Goal: Task Accomplishment & Management: Use online tool/utility

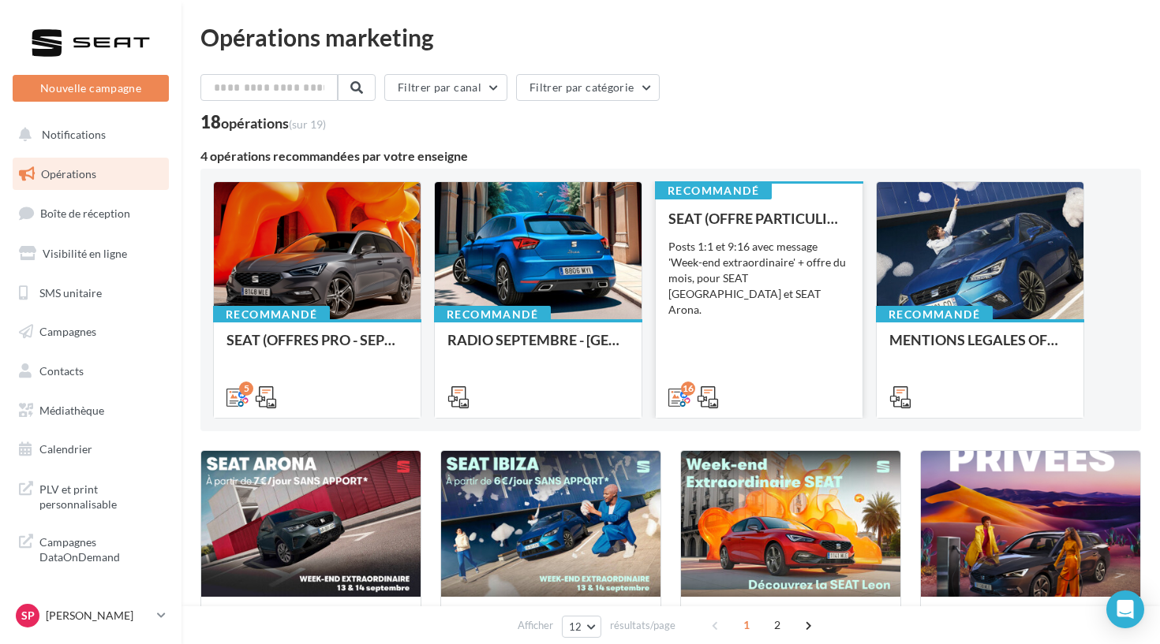
click at [783, 353] on div "SEAT (OFFRE PARTICULIER - SEPT) - SOCIAL MEDIA Posts 1:1 et 9:16 avec message '…" at bounding box center [758, 307] width 181 height 193
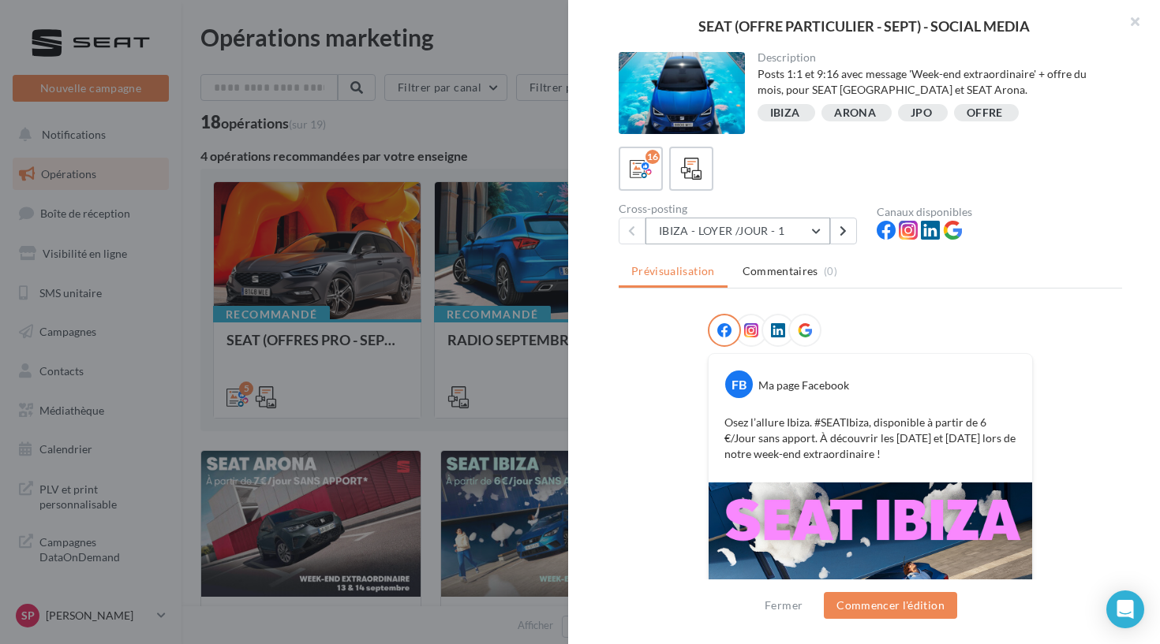
click at [732, 222] on button "IBIZA - LOYER /JOUR - 1" at bounding box center [737, 231] width 185 height 27
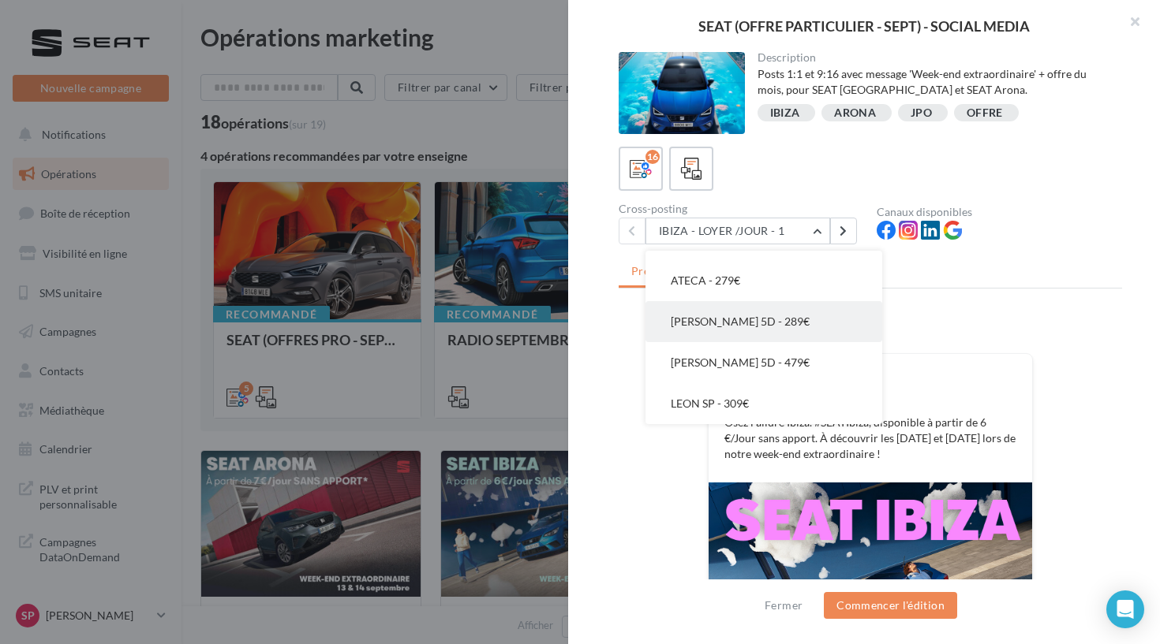
scroll to position [514, 0]
click at [733, 342] on button "LEON 5D - 289€" at bounding box center [763, 321] width 237 height 41
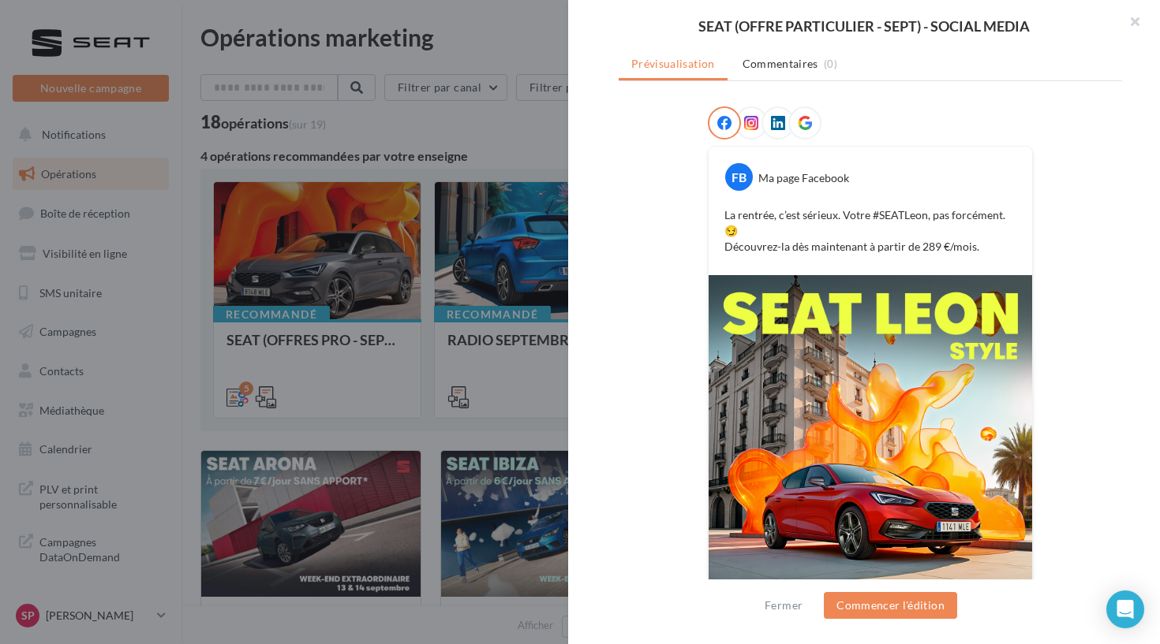
scroll to position [45, 0]
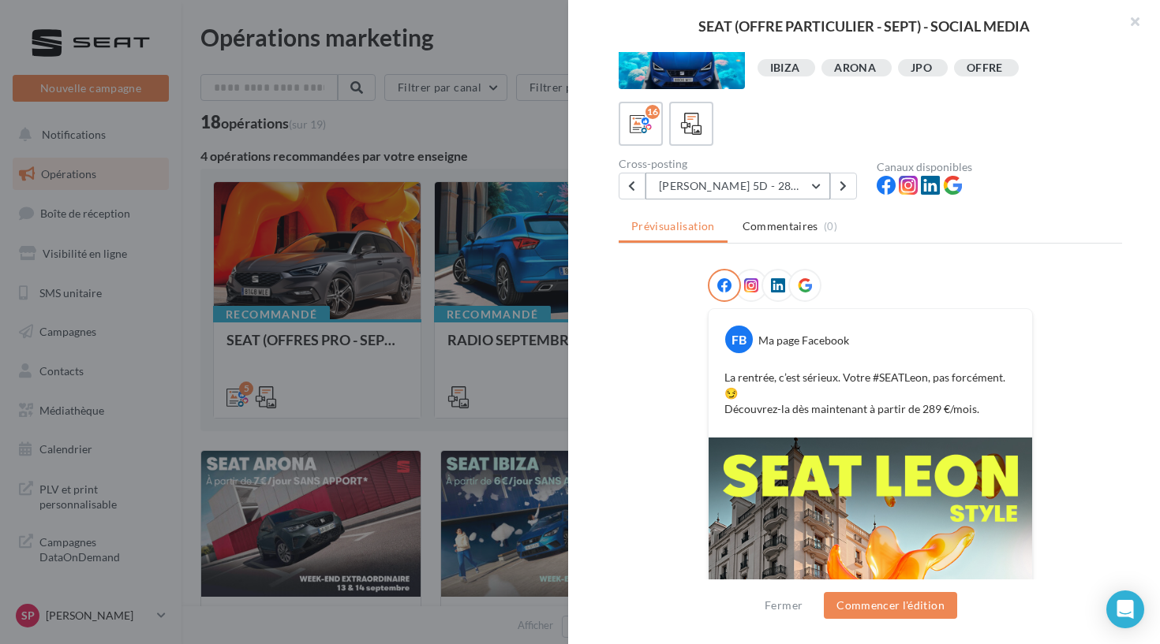
click at [828, 197] on button "LEON 5D - 289€" at bounding box center [737, 186] width 185 height 27
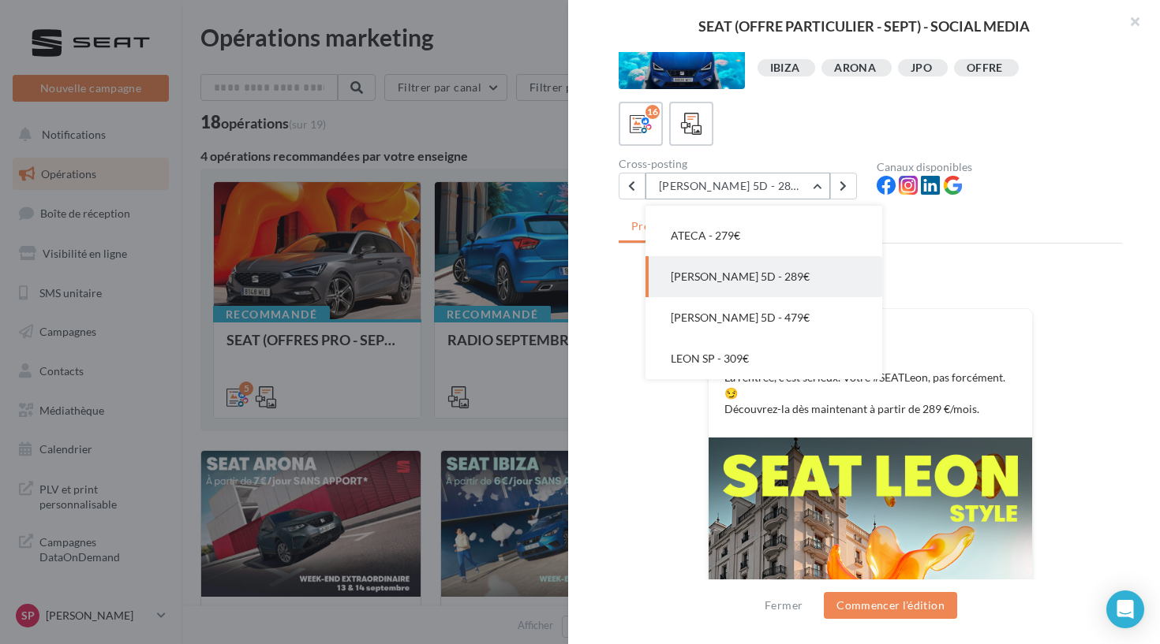
scroll to position [492, 0]
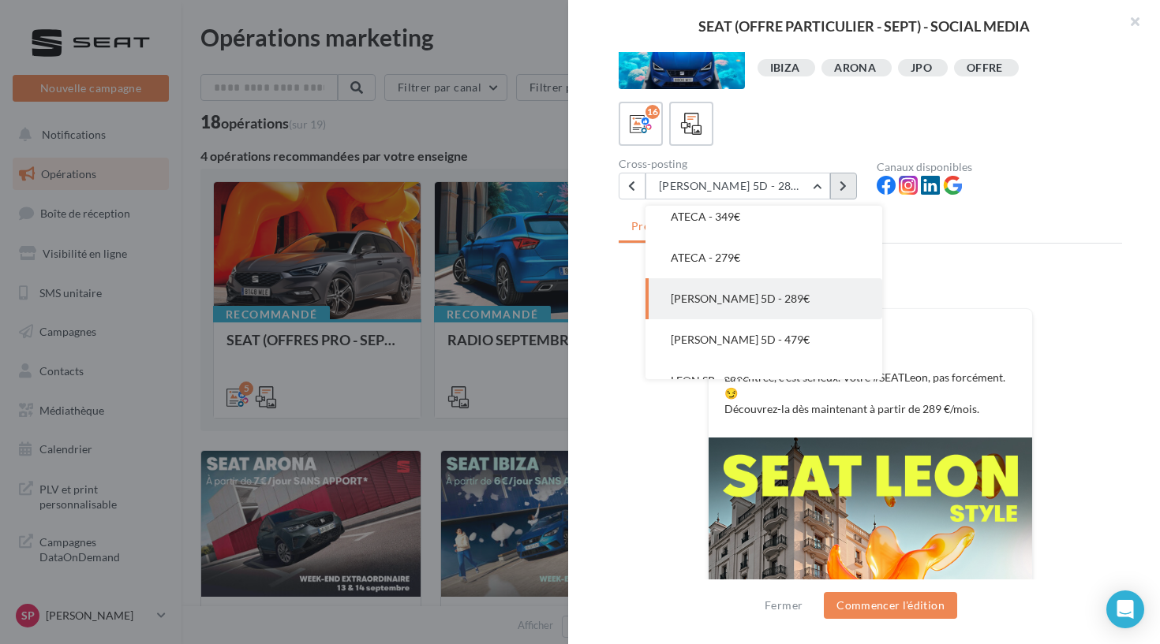
click at [839, 194] on button at bounding box center [843, 186] width 27 height 27
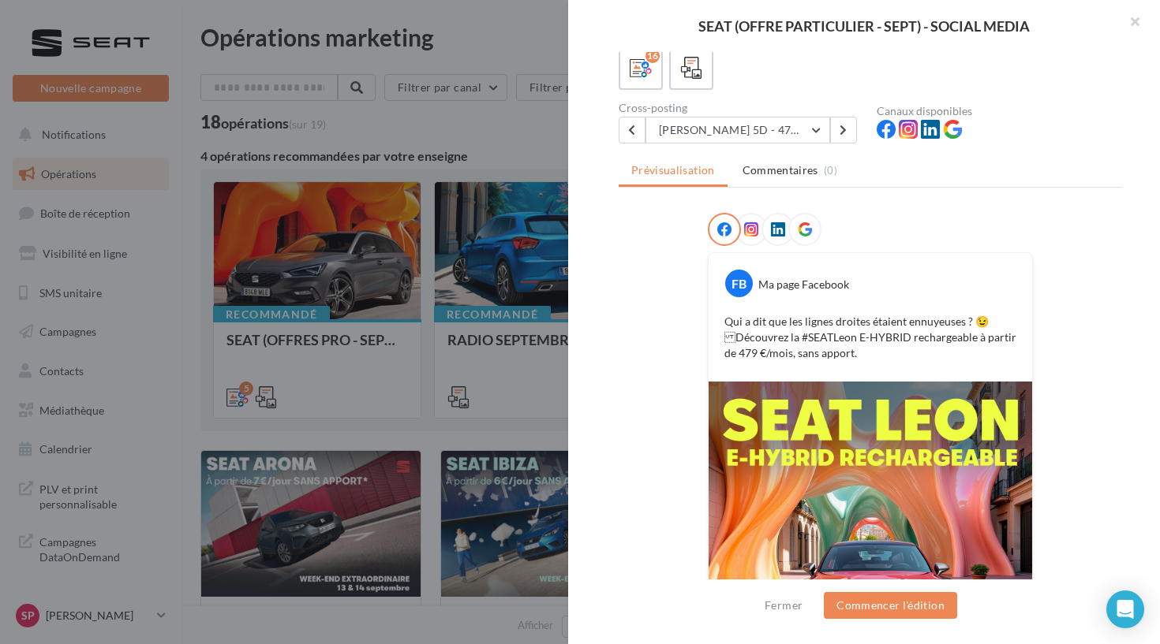
scroll to position [71, 0]
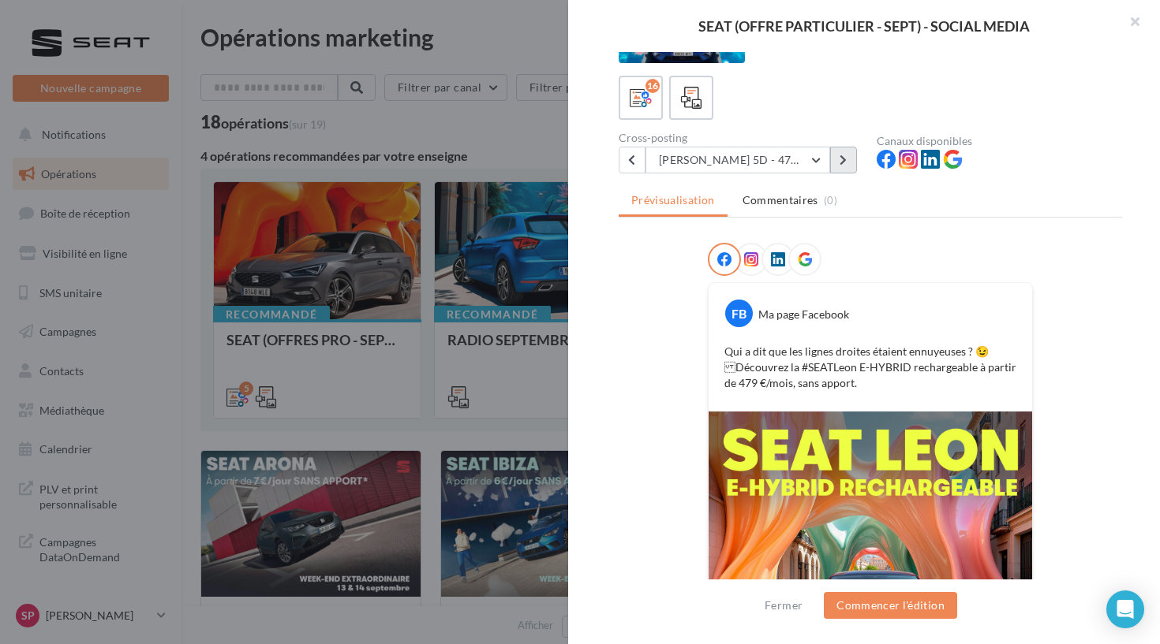
click at [841, 163] on icon at bounding box center [842, 160] width 7 height 11
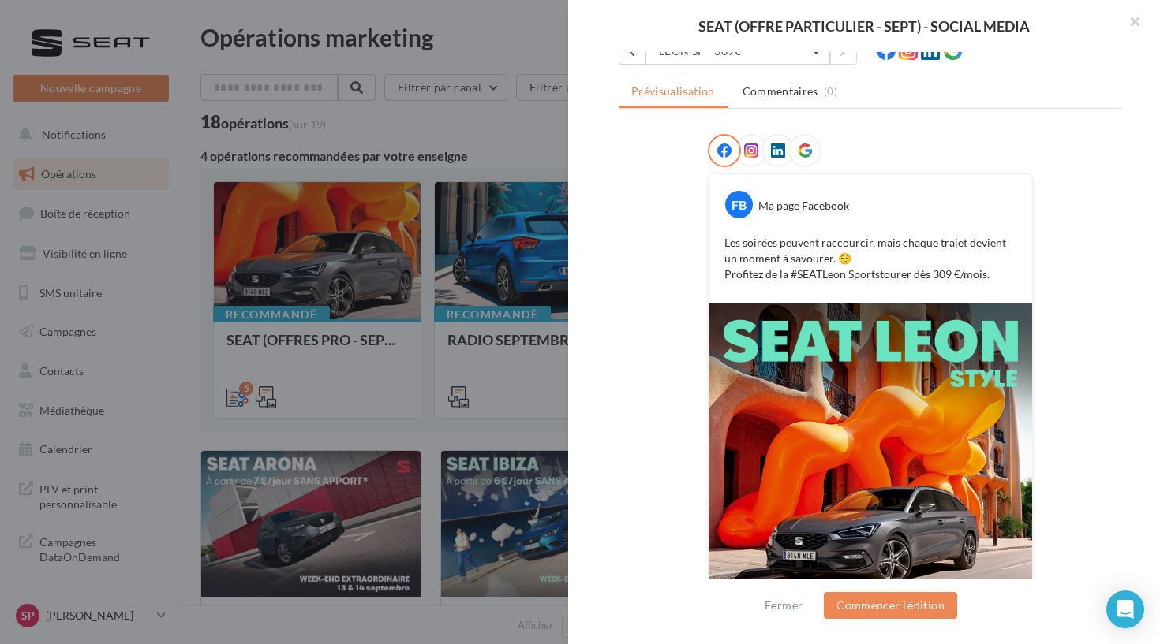
scroll to position [106, 0]
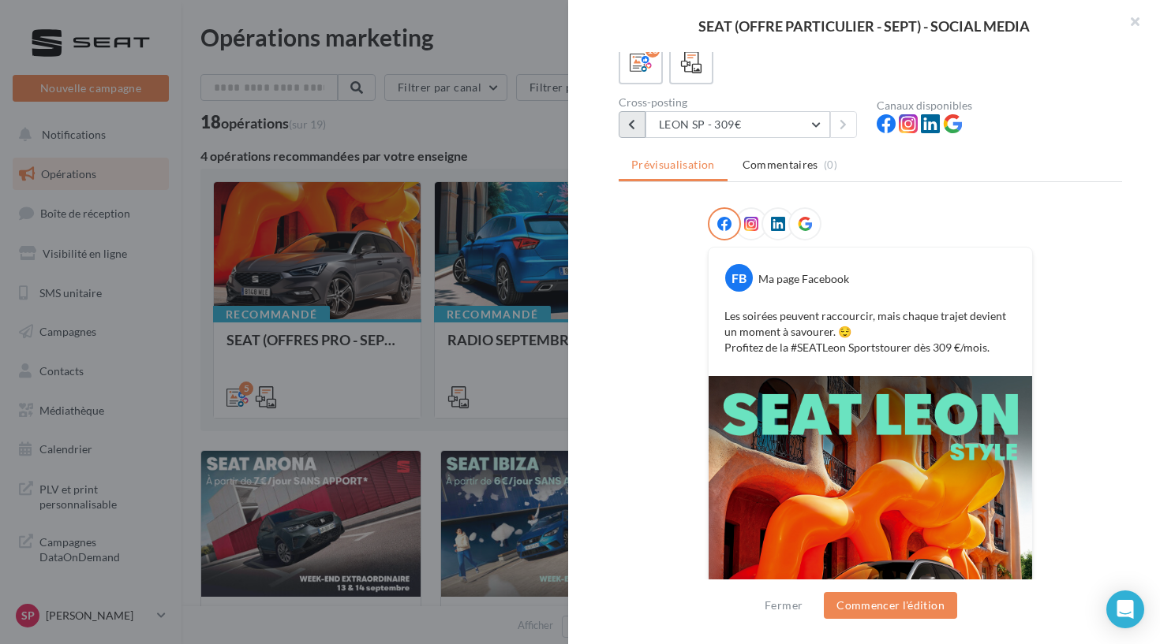
click at [640, 121] on button at bounding box center [631, 124] width 27 height 27
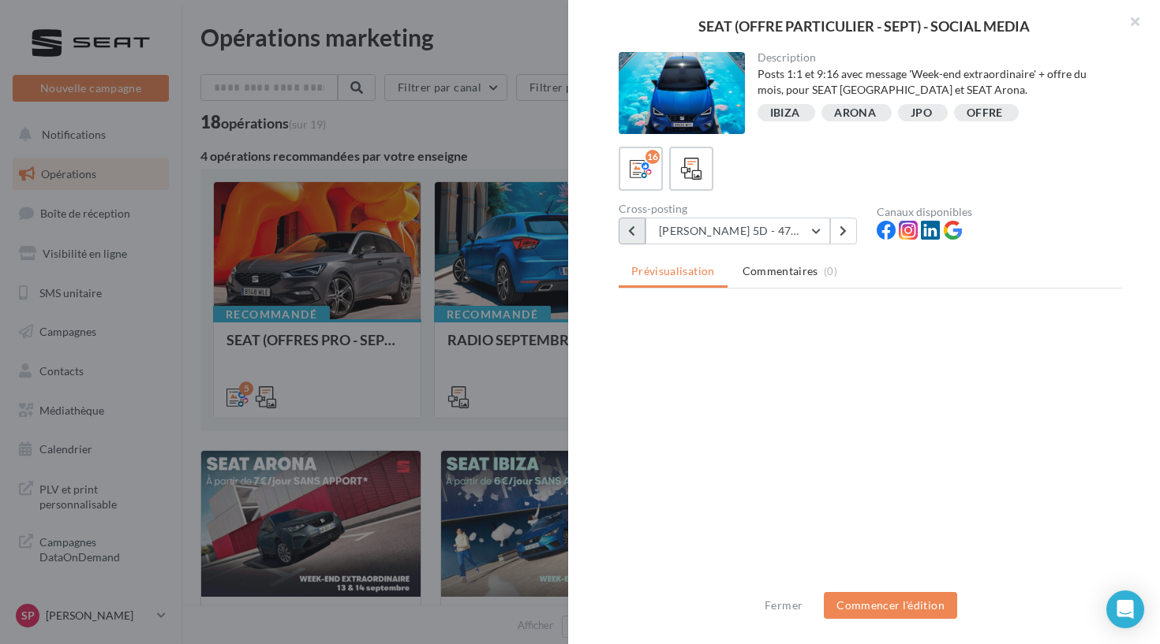
scroll to position [0, 0]
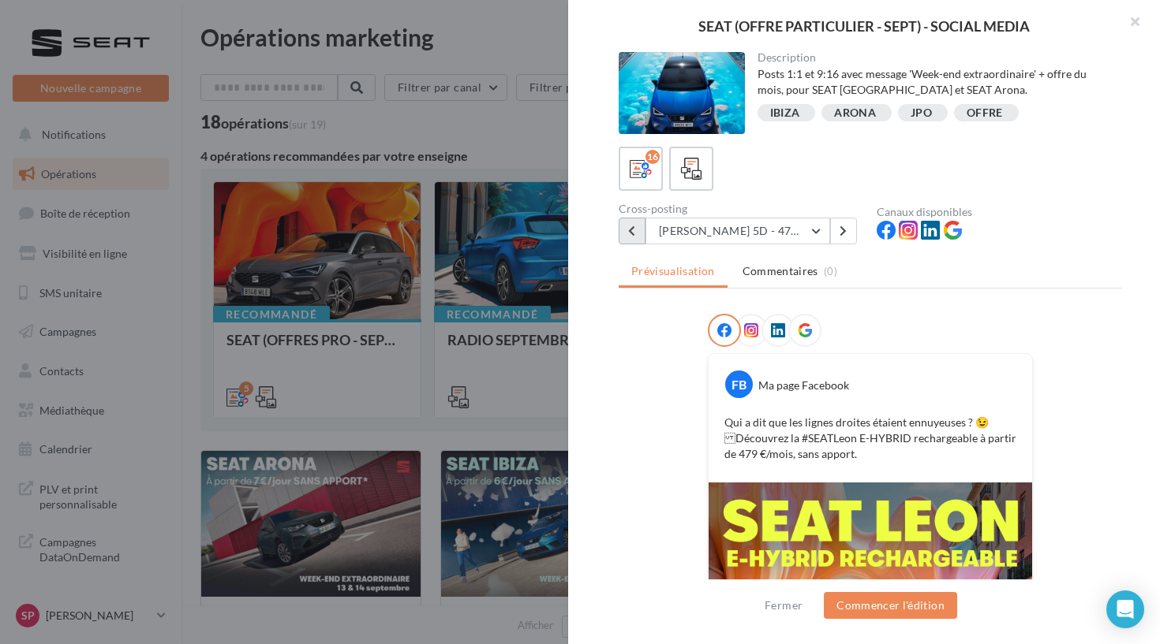
click at [640, 230] on button at bounding box center [631, 231] width 27 height 27
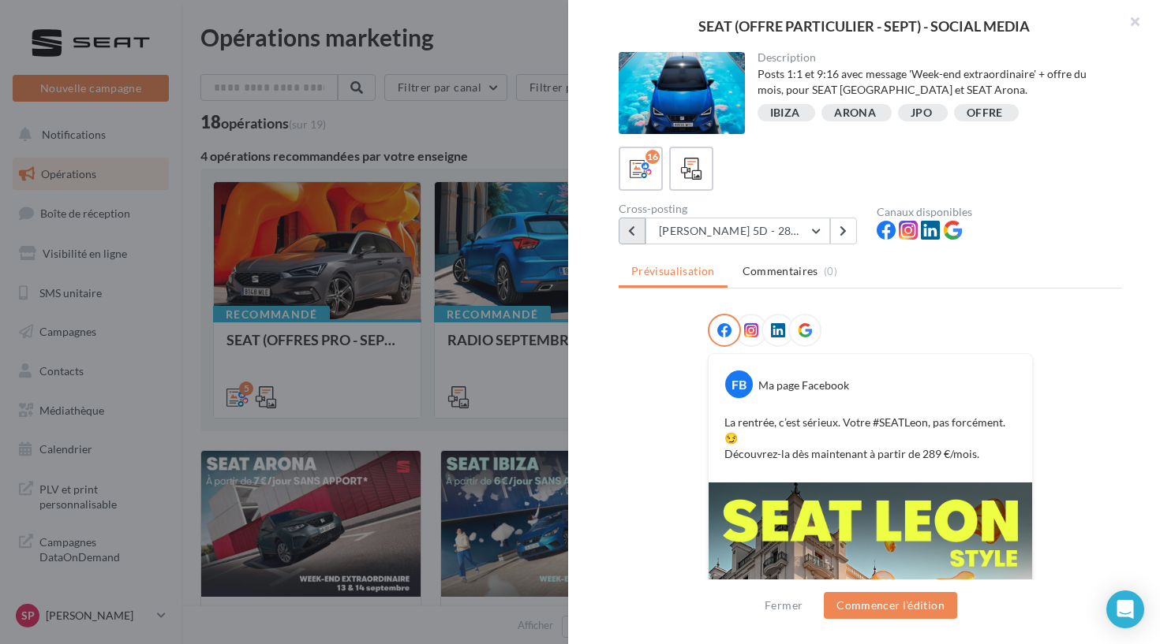
click at [640, 236] on button at bounding box center [631, 231] width 27 height 27
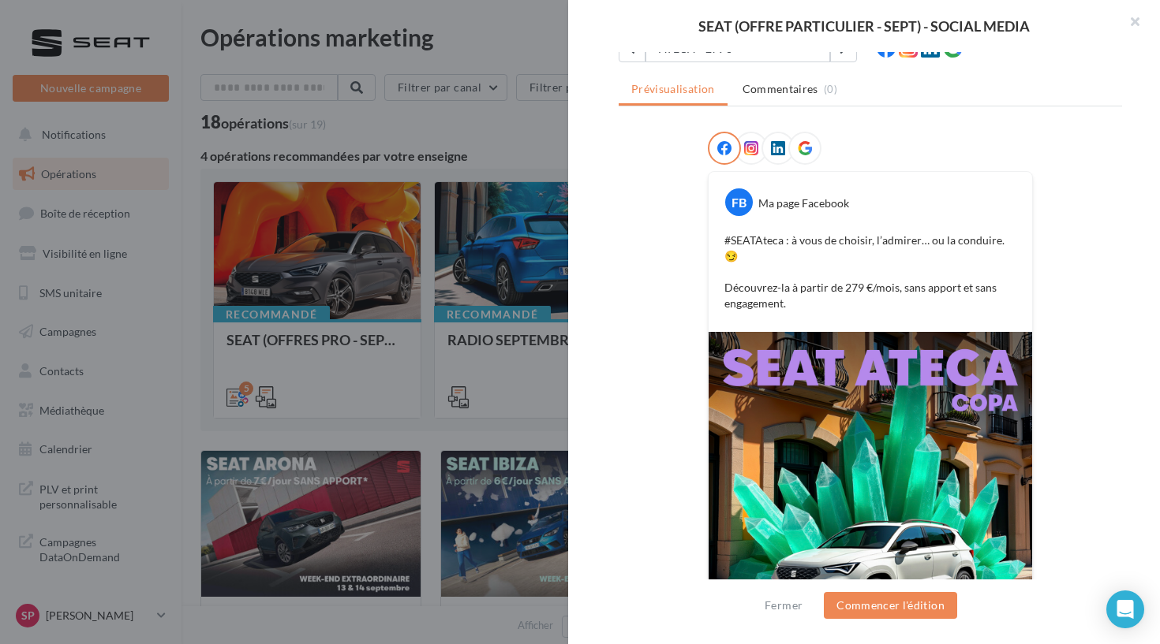
scroll to position [127, 0]
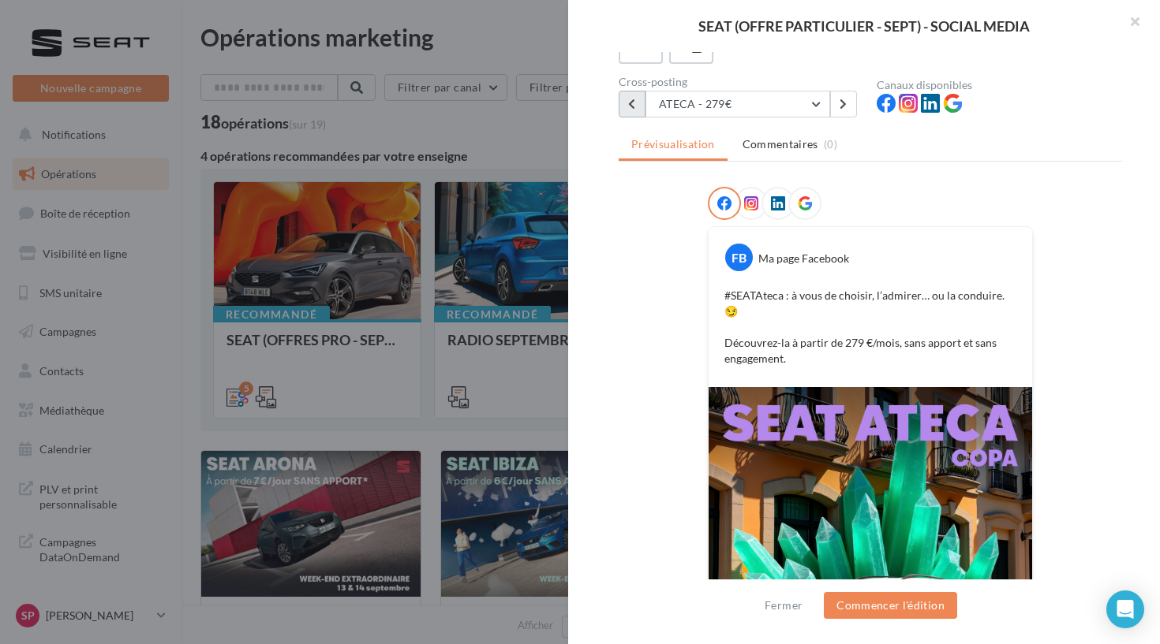
click at [632, 107] on icon at bounding box center [631, 104] width 7 height 11
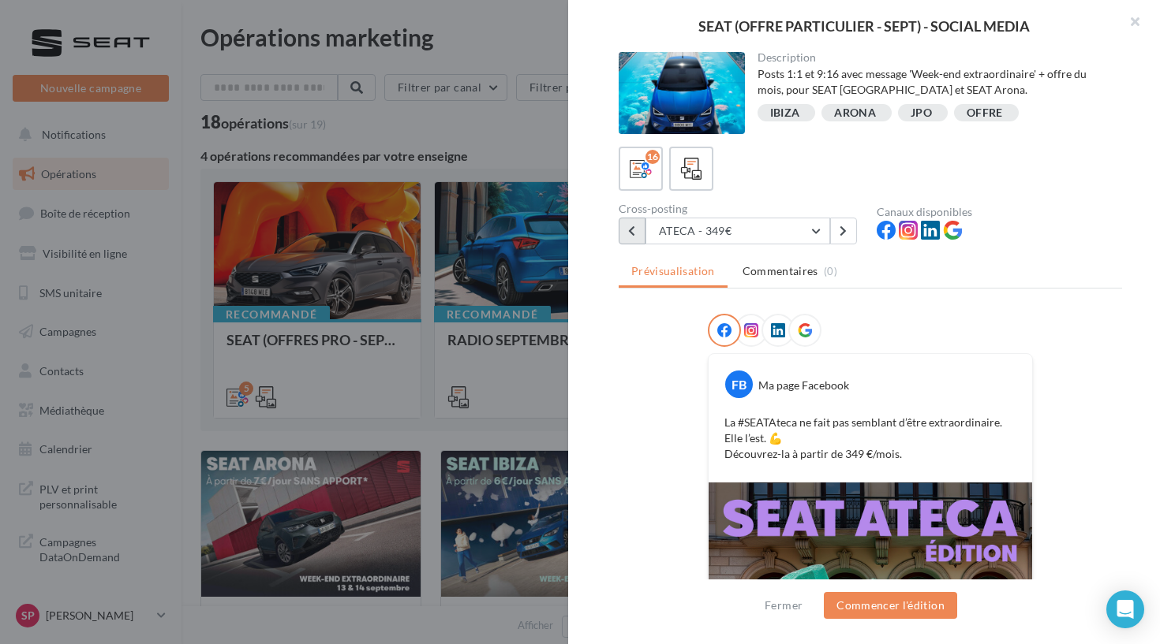
scroll to position [0, 0]
click at [631, 237] on button at bounding box center [631, 231] width 27 height 27
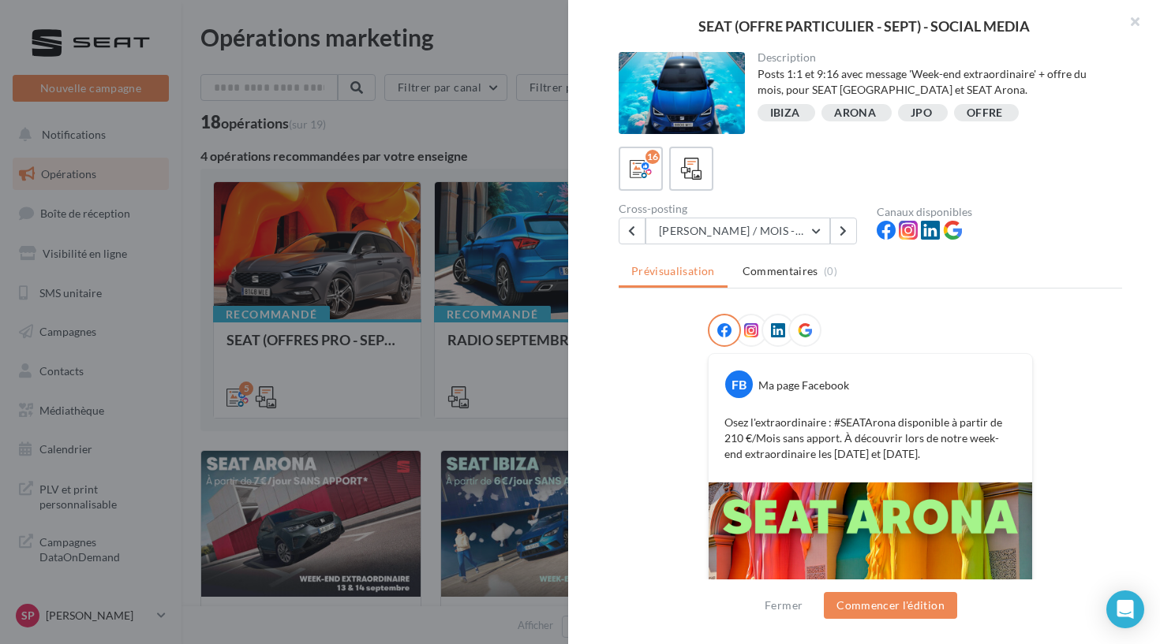
scroll to position [-1, 0]
click at [791, 248] on div "Description Posts 1:1 et 9:16 avec message 'Week-end extraordinaire' + offre du…" at bounding box center [870, 323] width 604 height 542
click at [790, 232] on button "ARONA - LOYER / MOIS - 2" at bounding box center [737, 231] width 185 height 27
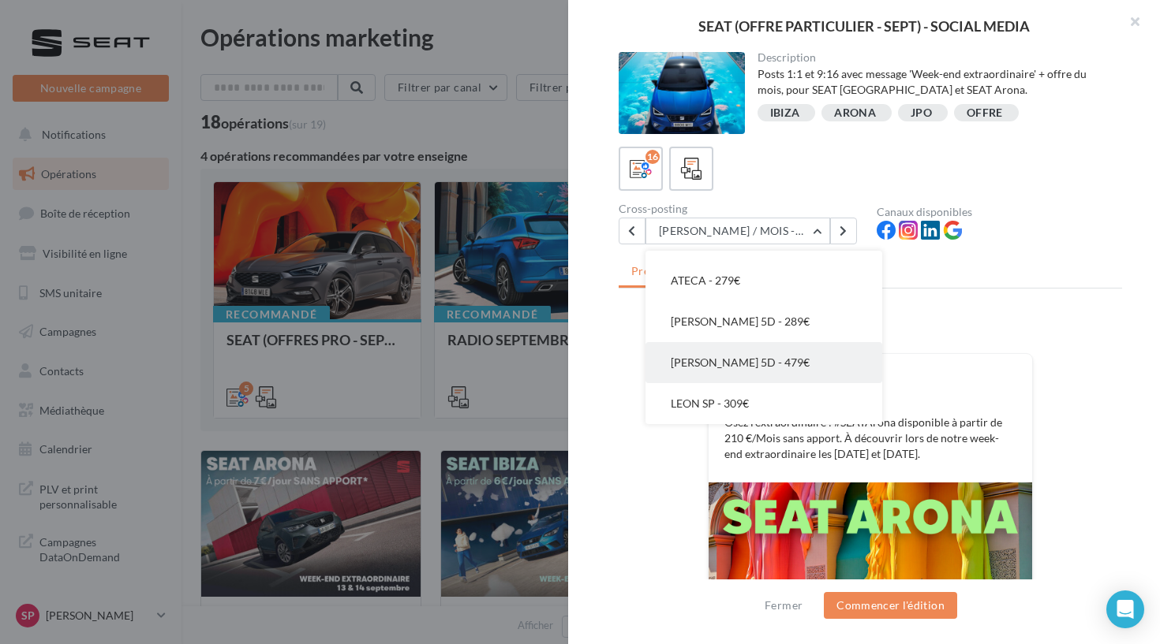
scroll to position [515, 0]
click at [747, 354] on button "LEON 5D - 479€" at bounding box center [763, 362] width 237 height 41
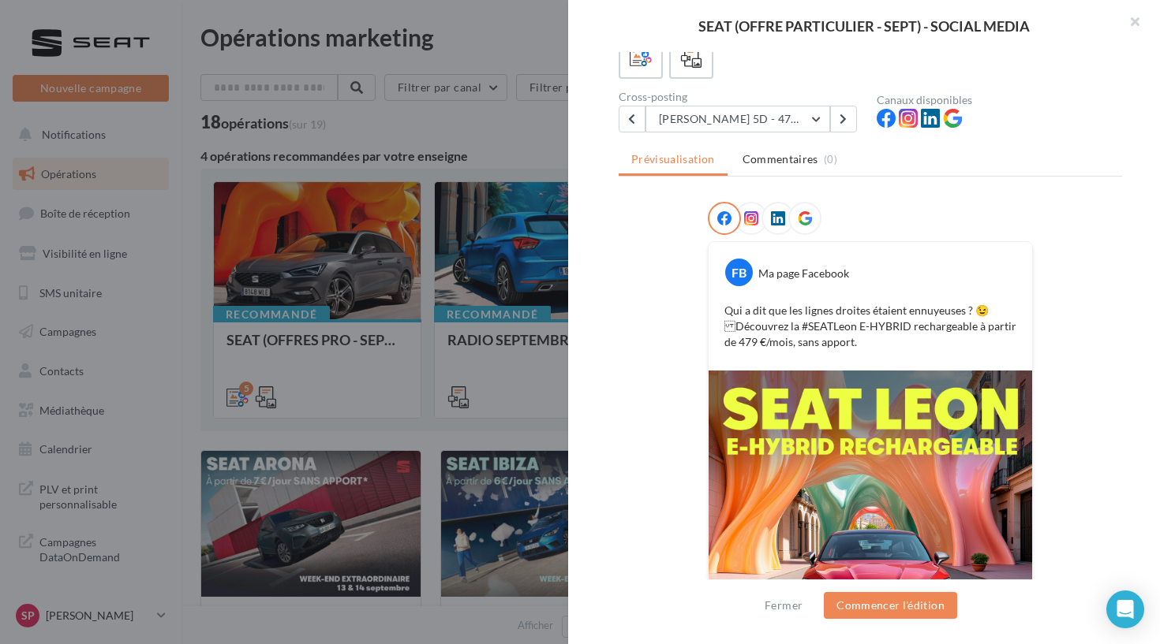
scroll to position [103, 0]
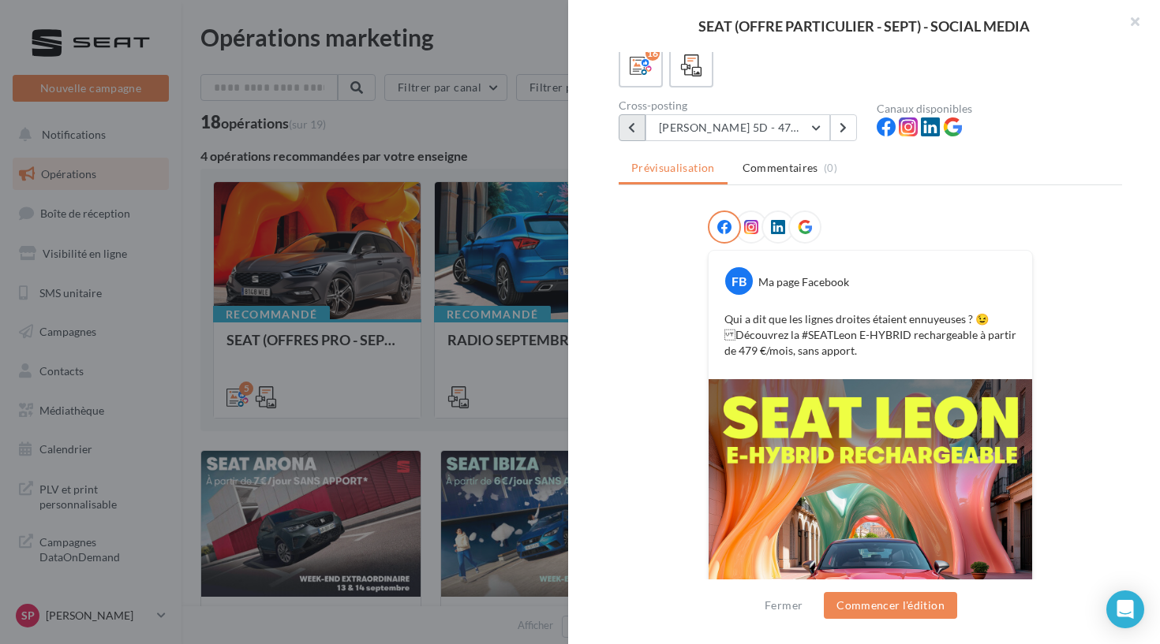
click at [635, 133] on icon at bounding box center [631, 127] width 7 height 11
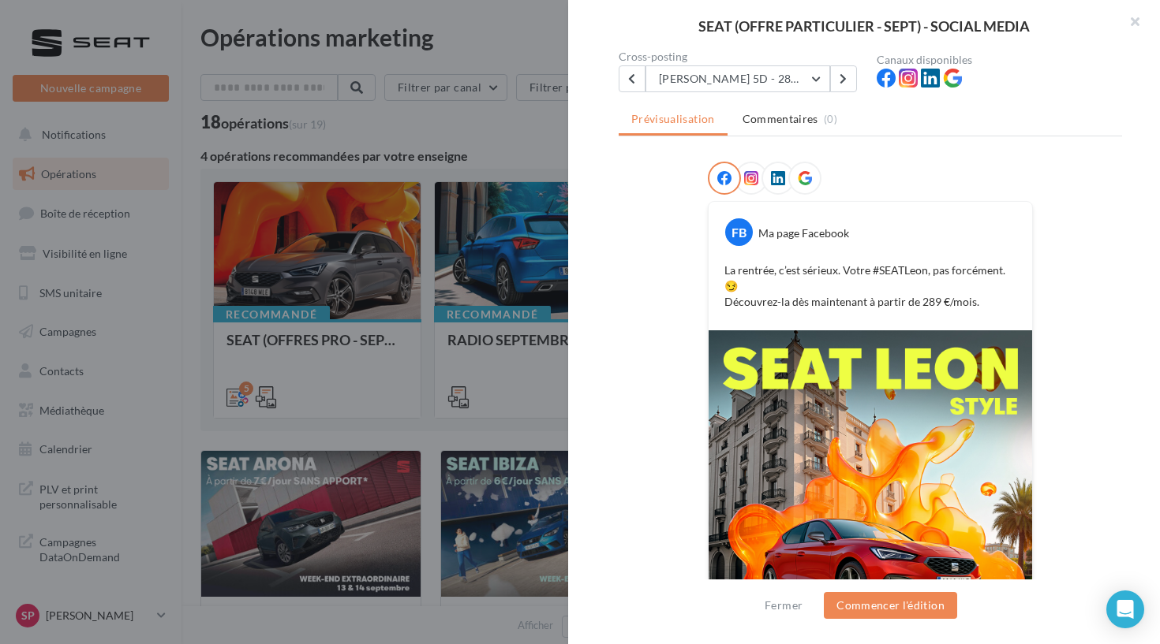
scroll to position [138, 0]
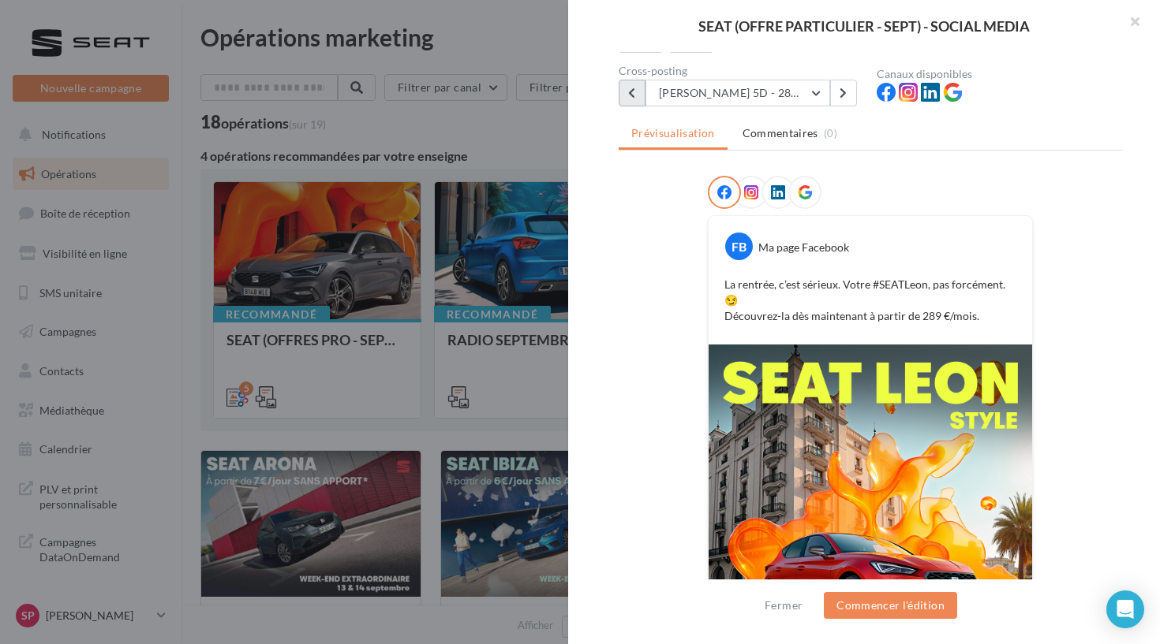
click at [625, 95] on button at bounding box center [631, 93] width 27 height 27
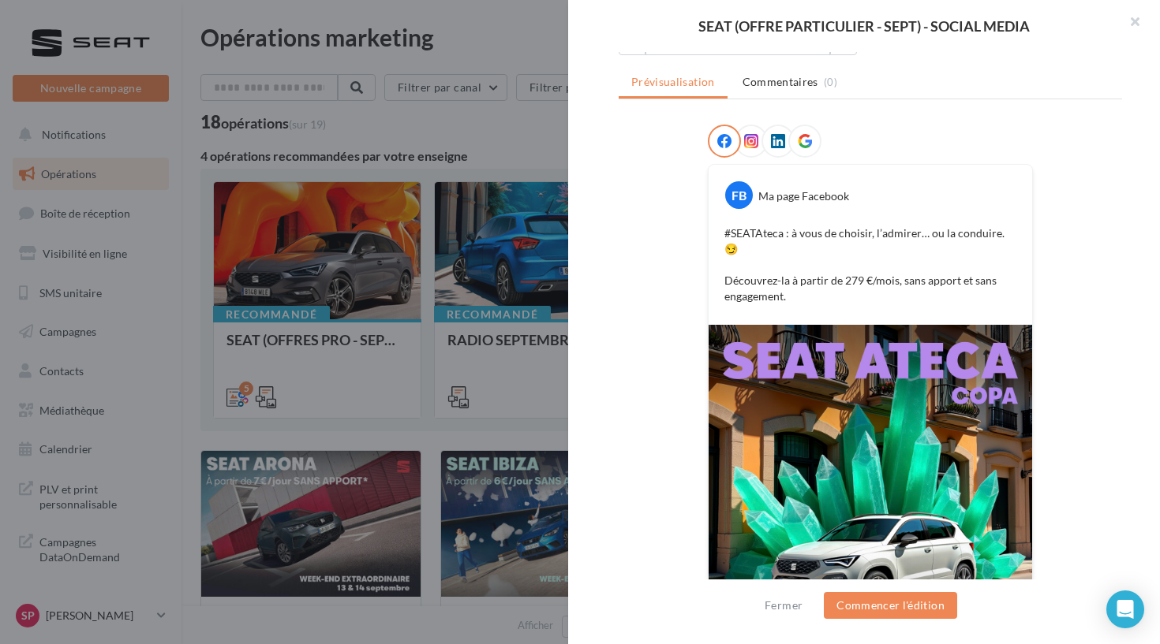
scroll to position [61, 0]
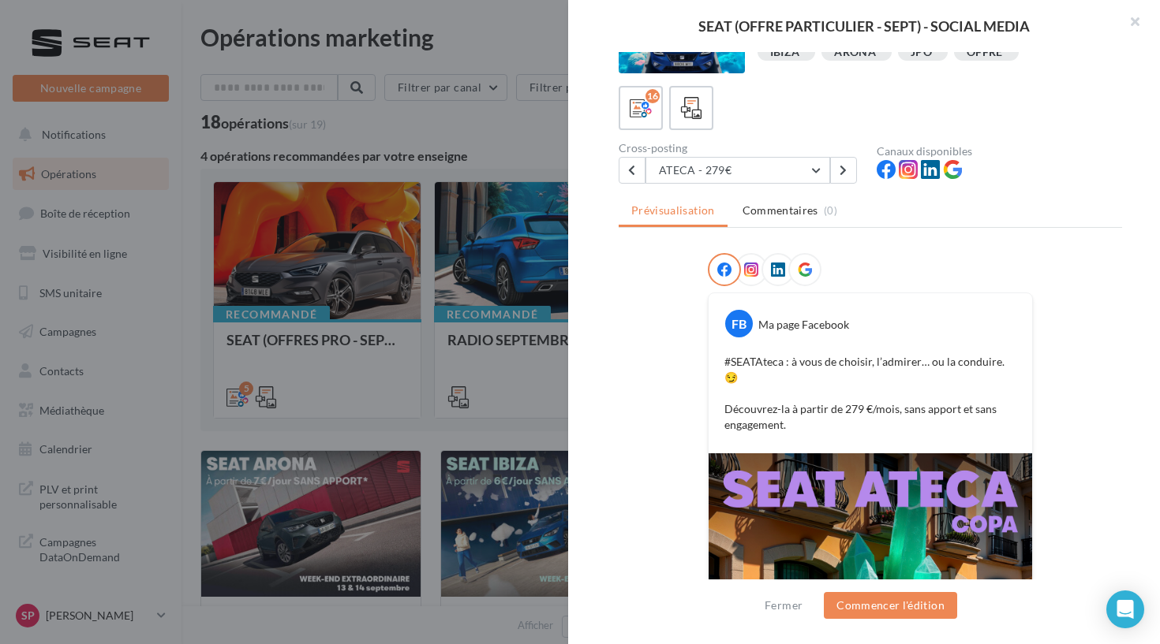
click at [858, 162] on div "ATECA - 279€ IBIZA - LOYER /JOUR - 1 IBIZA - LOYER /JOUR - 2 IBIZA - FOCUS JANT…" at bounding box center [740, 170] width 245 height 27
click at [851, 162] on button at bounding box center [843, 170] width 27 height 27
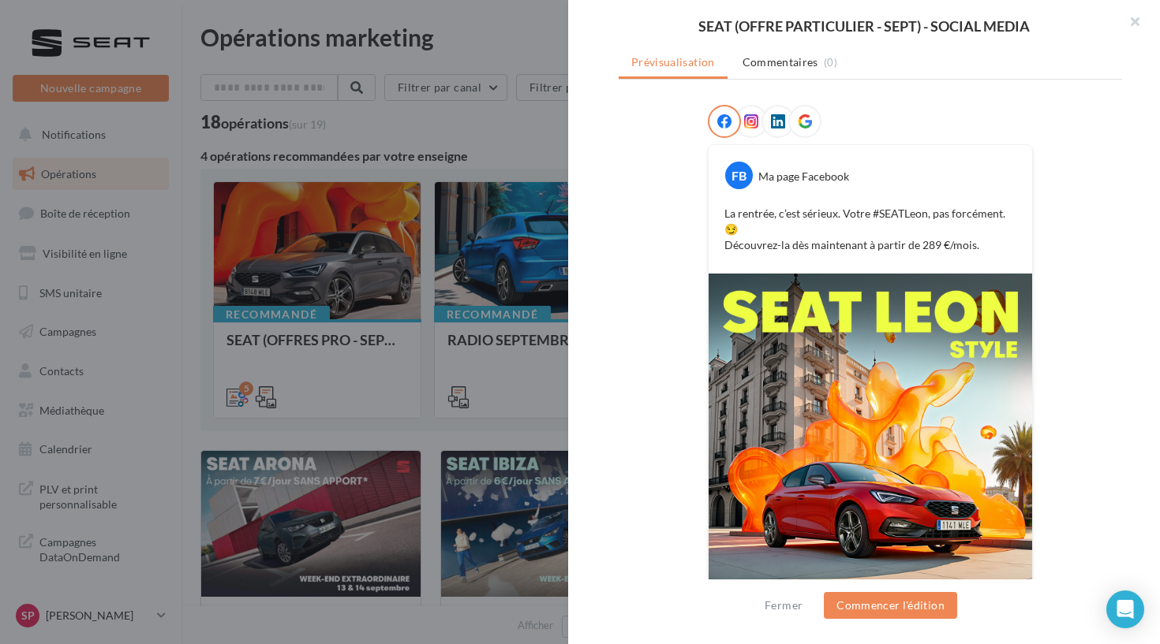
scroll to position [302, 0]
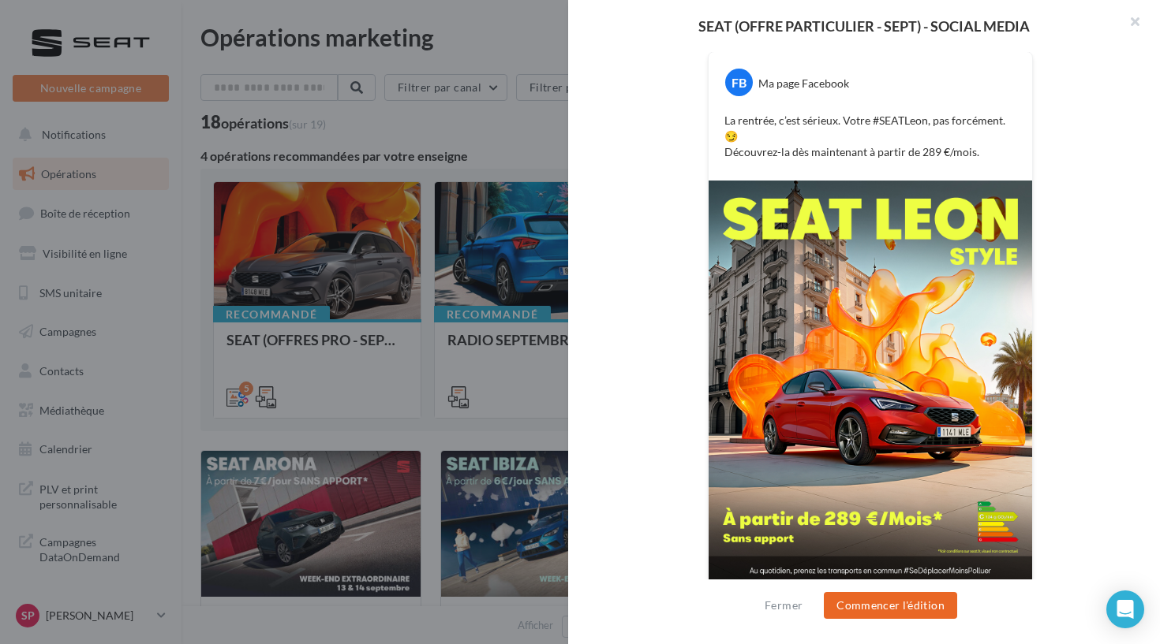
click at [843, 604] on button "Commencer l'édition" at bounding box center [889, 605] width 133 height 27
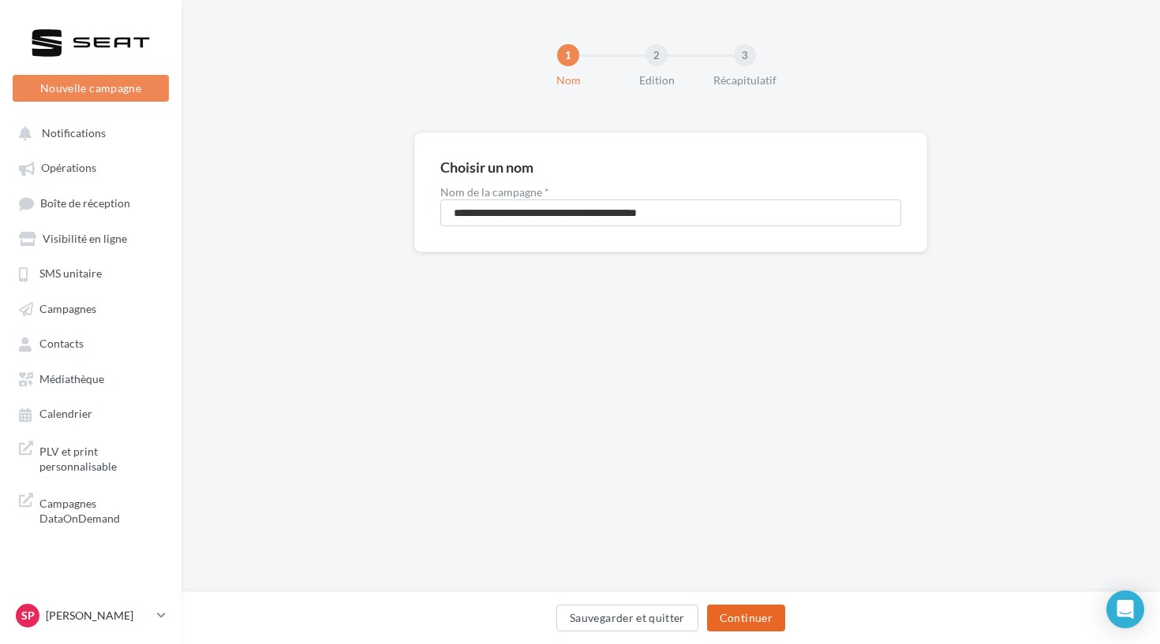
click at [730, 611] on button "Continuer" at bounding box center [746, 618] width 78 height 27
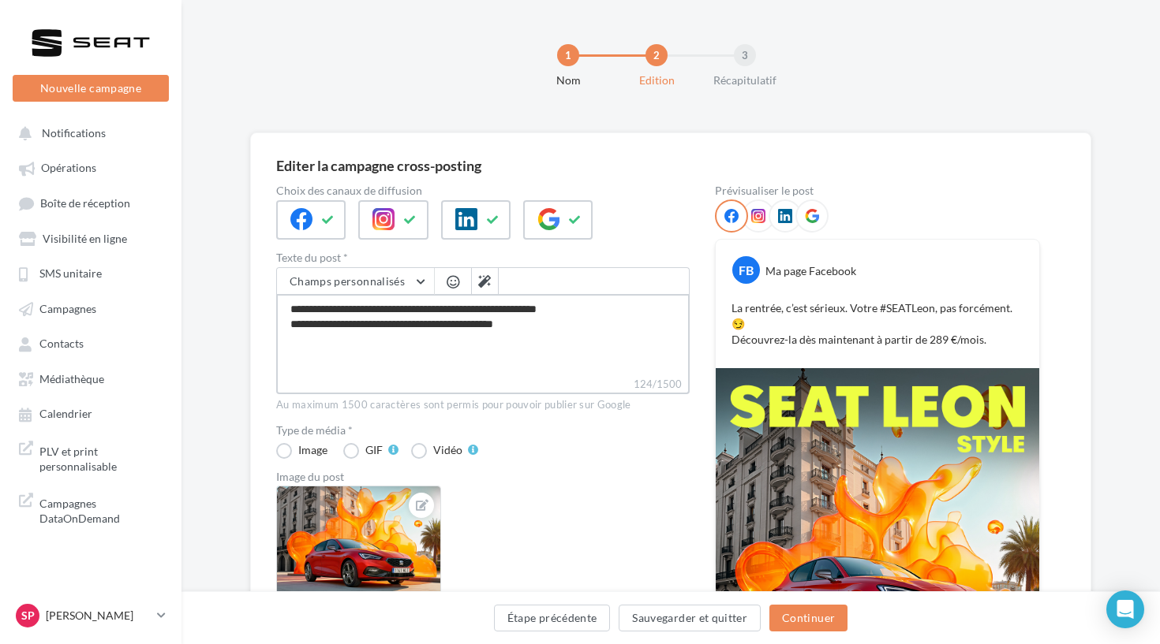
drag, startPoint x: 566, startPoint y: 333, endPoint x: 273, endPoint y: 301, distance: 294.4
click at [273, 301] on div "**********" at bounding box center [670, 483] width 841 height 700
click at [474, 219] on icon at bounding box center [466, 219] width 22 height 22
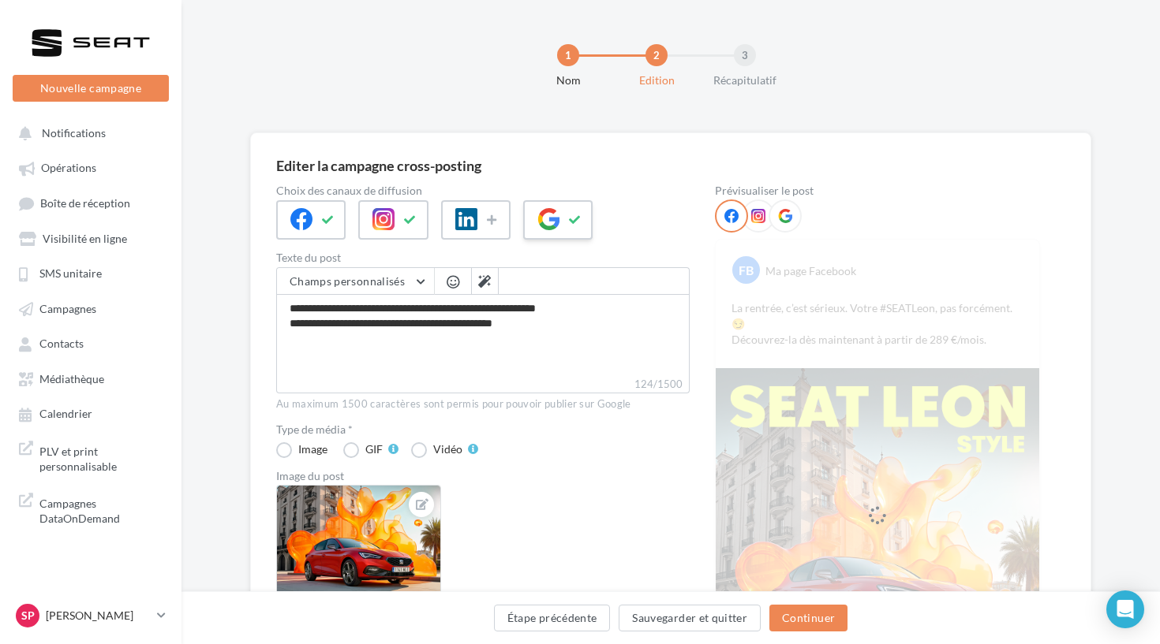
click at [567, 222] on button at bounding box center [575, 220] width 19 height 24
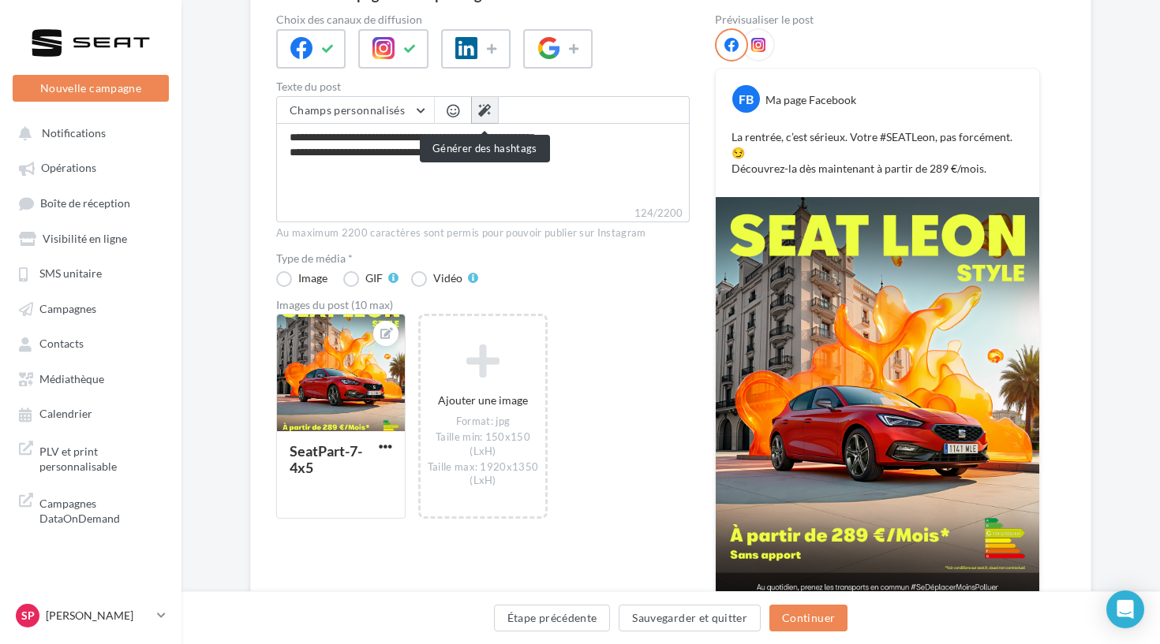
scroll to position [134, 0]
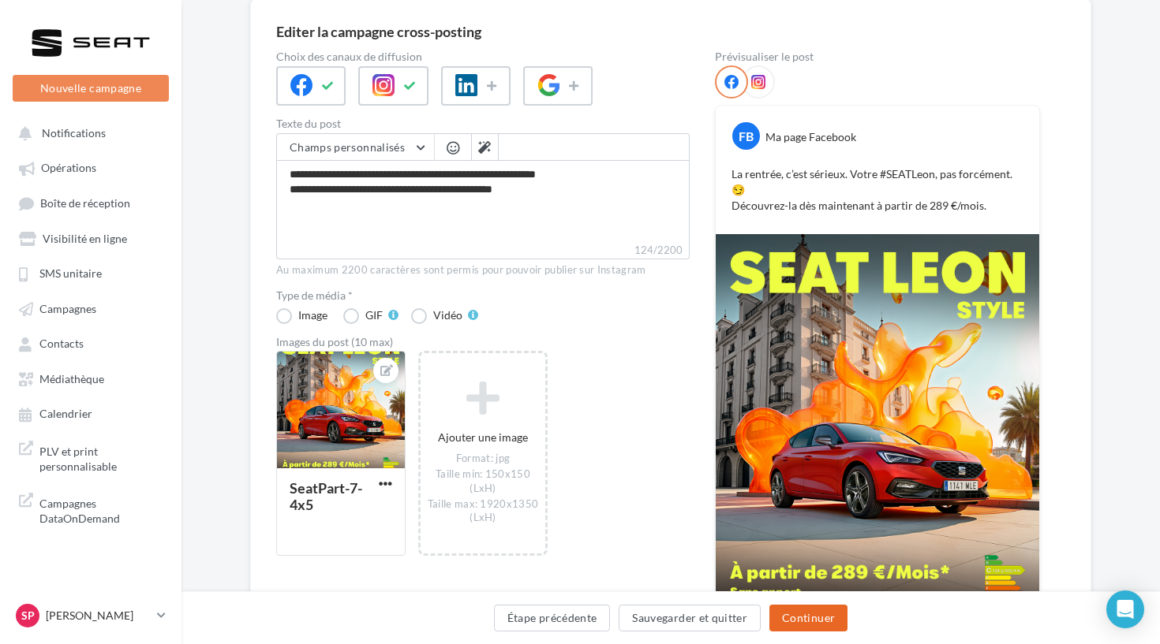
click at [832, 612] on button "Continuer" at bounding box center [808, 618] width 78 height 27
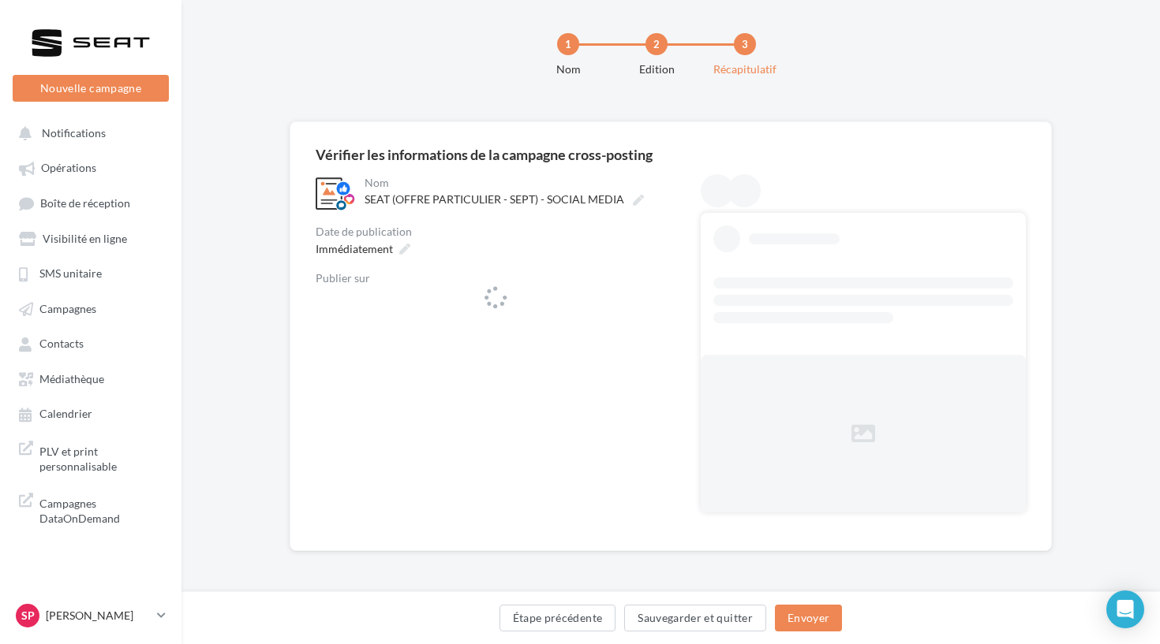
scroll to position [11, 0]
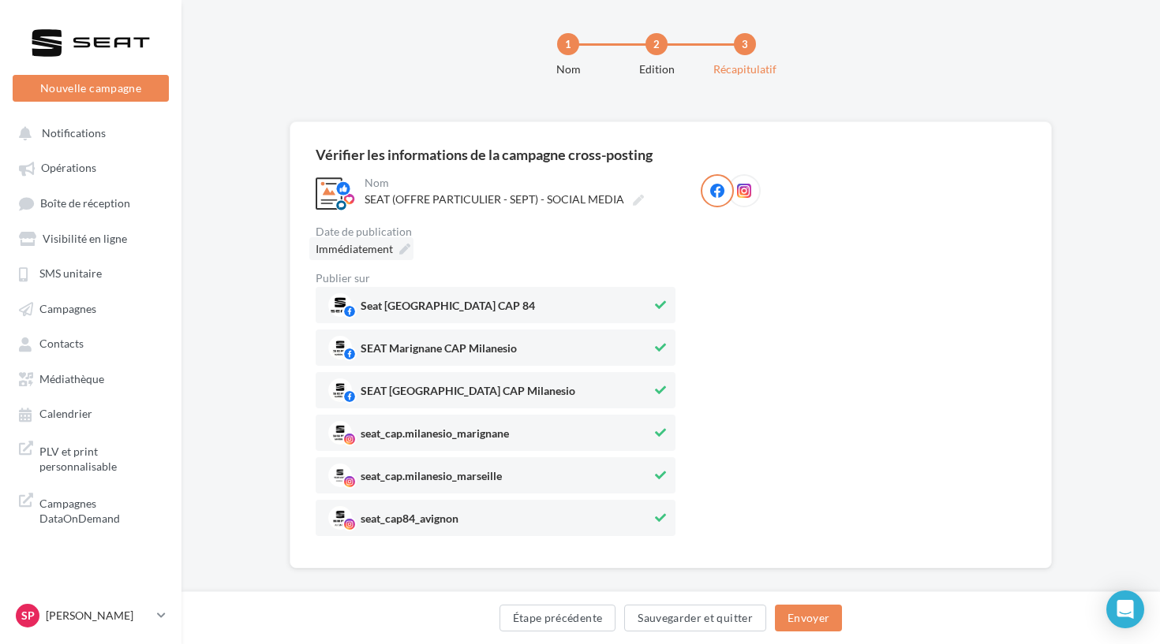
click at [358, 253] on span "Immédiatement" at bounding box center [354, 248] width 77 height 13
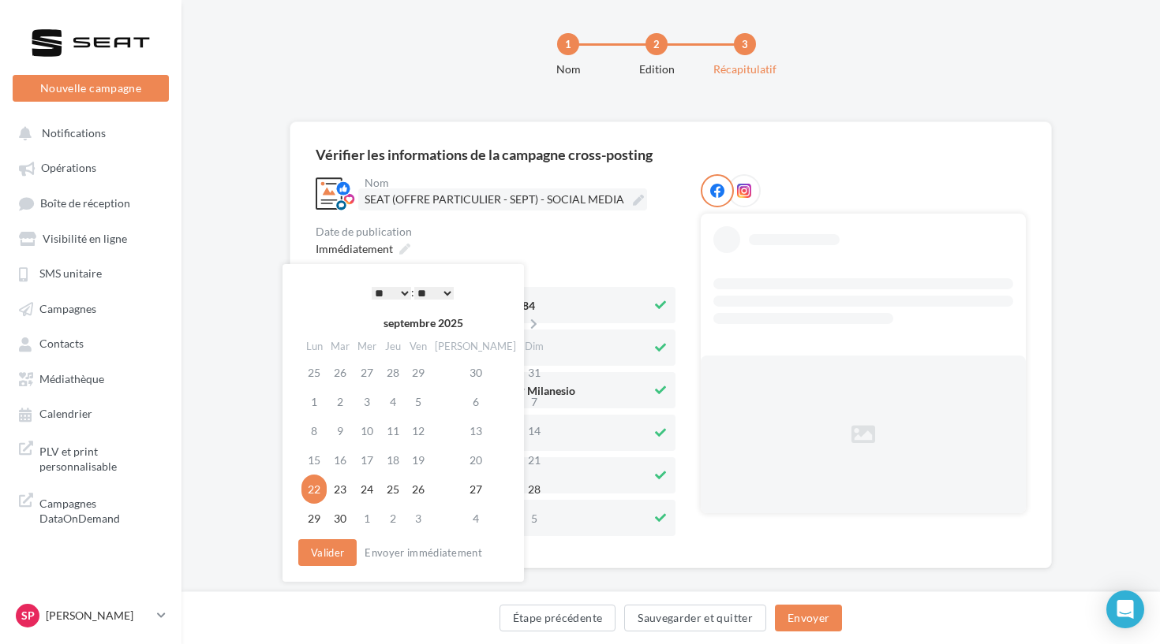
click at [549, 201] on span "SEAT (OFFRE PARTICULIER - SEPT) - SOCIAL MEDIA" at bounding box center [494, 198] width 260 height 13
click at [502, 201] on input "**********" at bounding box center [432, 202] width 137 height 27
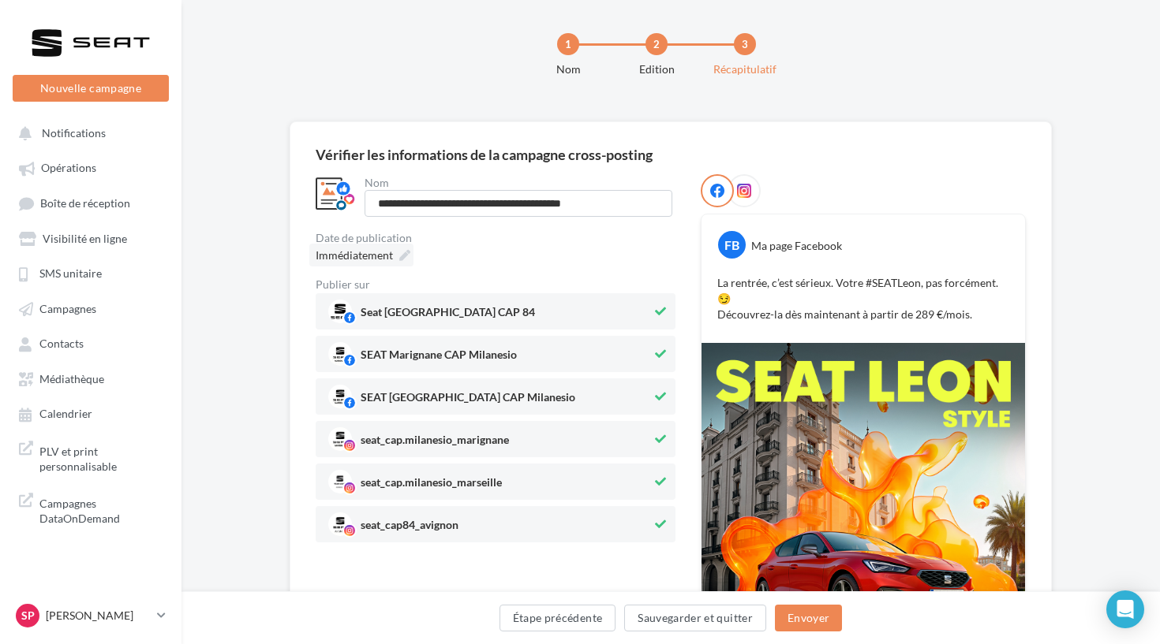
click at [398, 256] on div "Immédiatement" at bounding box center [361, 255] width 104 height 23
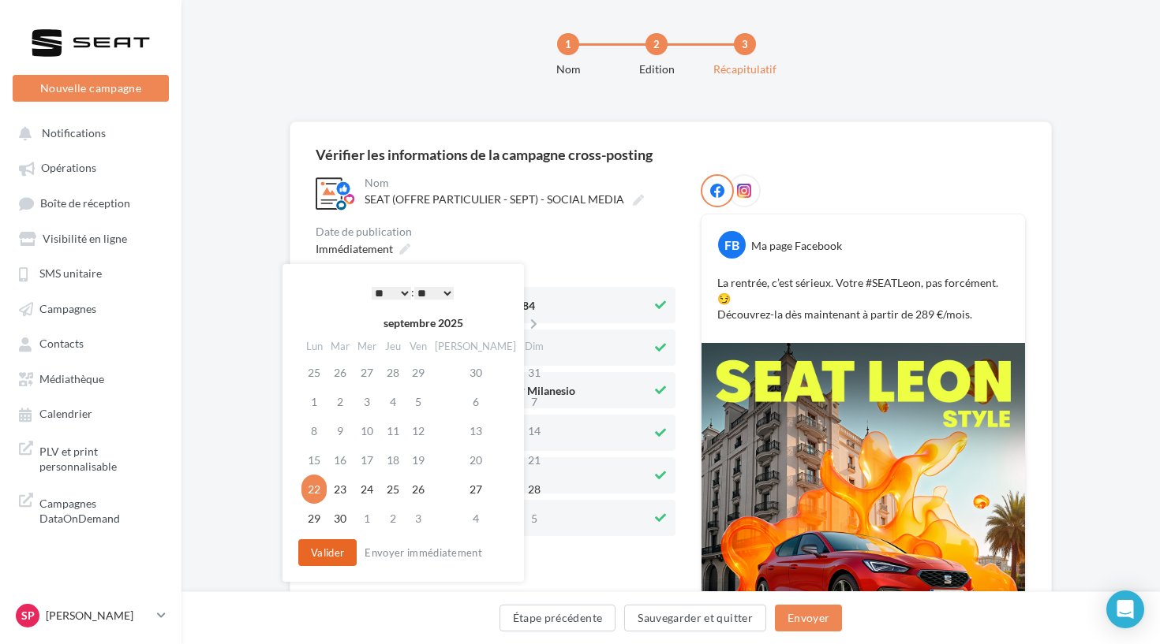
click at [338, 553] on button "Valider" at bounding box center [327, 553] width 58 height 27
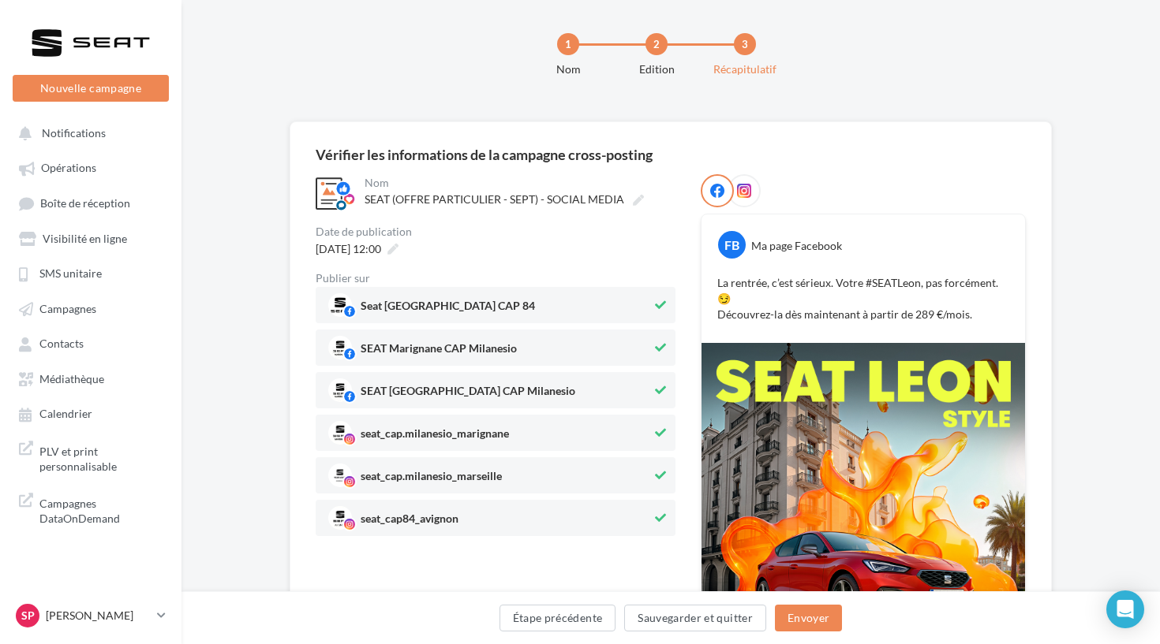
click at [797, 633] on div "Étape précédente Sauvegarder et quitter Envoyer" at bounding box center [670, 621] width 953 height 33
click at [821, 631] on button "Envoyer" at bounding box center [808, 618] width 67 height 27
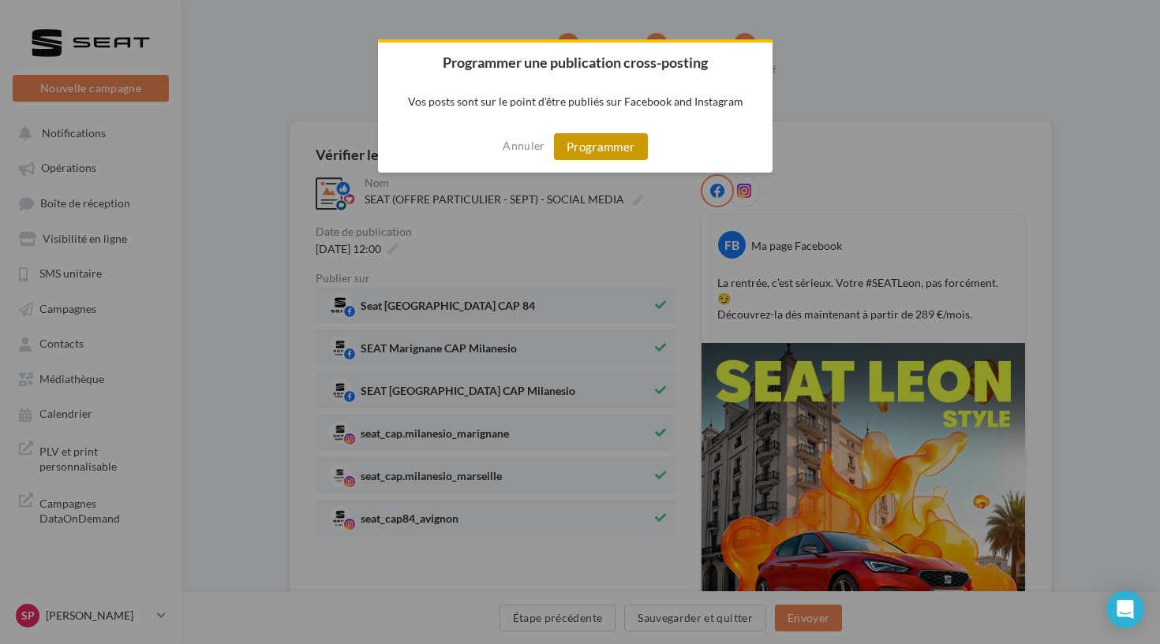
click at [599, 159] on button "Programmer" at bounding box center [601, 146] width 94 height 27
